Goal: Information Seeking & Learning: Learn about a topic

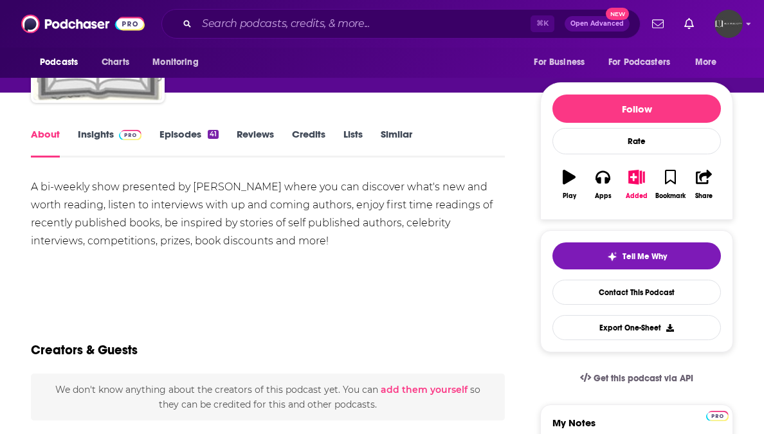
scroll to position [118, 0]
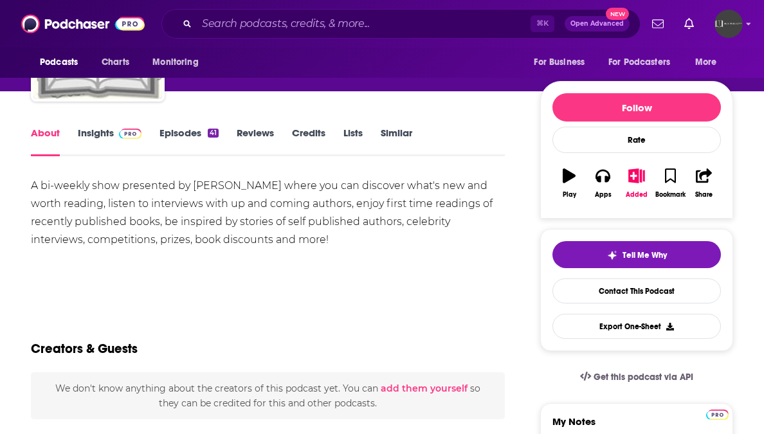
click at [103, 134] on link "Insights" at bounding box center [110, 142] width 64 height 30
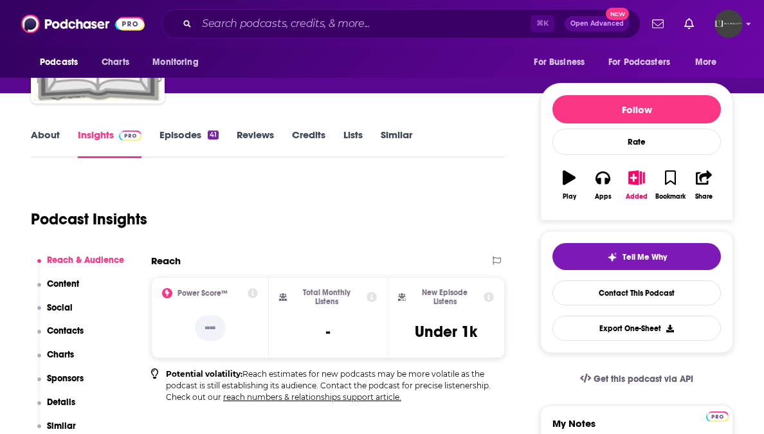
scroll to position [43, 0]
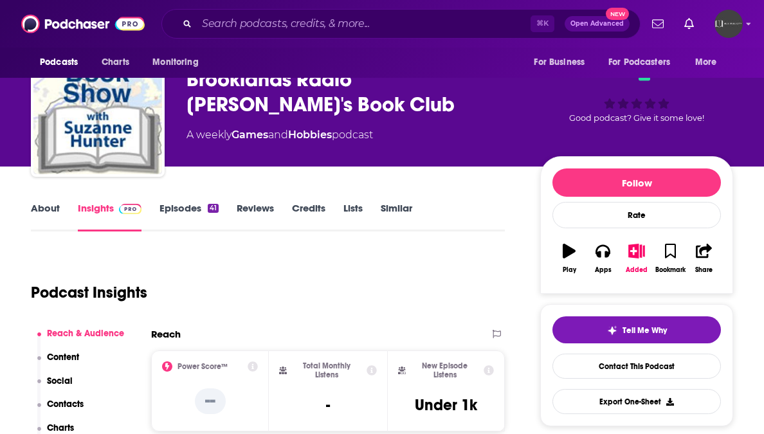
click at [172, 221] on link "Episodes 41" at bounding box center [188, 217] width 59 height 30
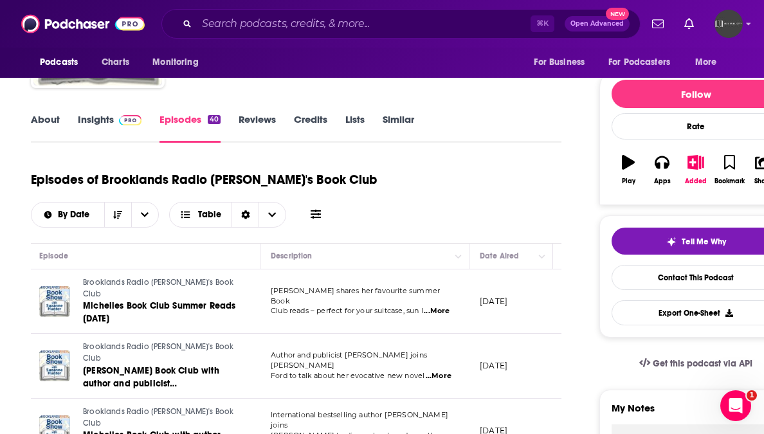
scroll to position [0, 32]
